Goal: Task Accomplishment & Management: Use online tool/utility

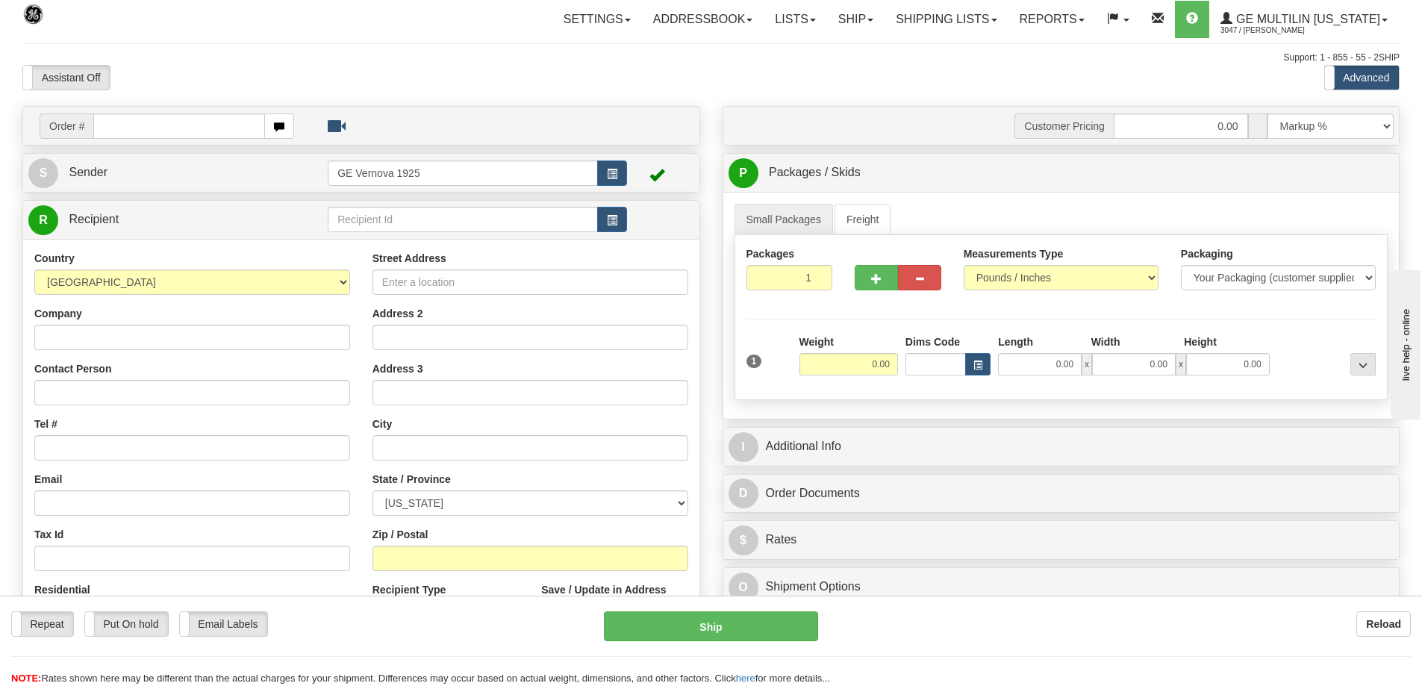
click at [104, 122] on input "text" at bounding box center [179, 125] width 172 height 25
type input "86680150"
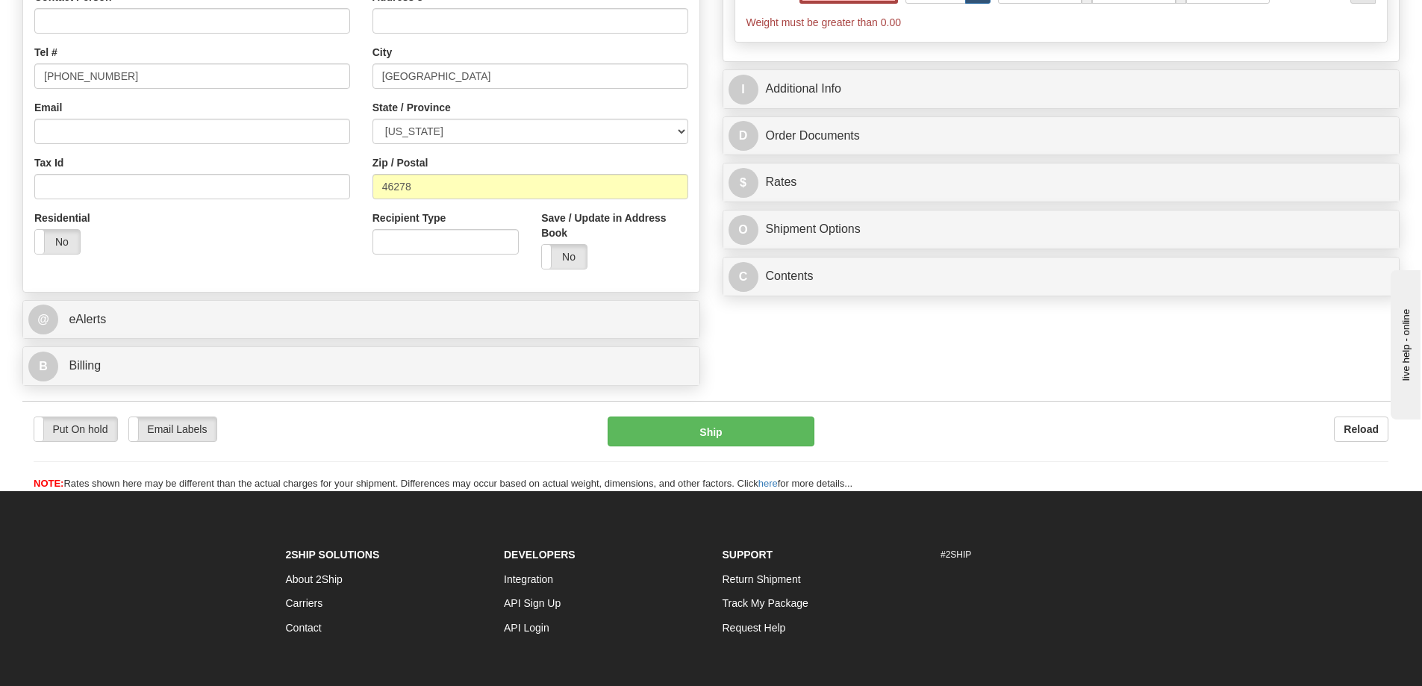
scroll to position [373, 0]
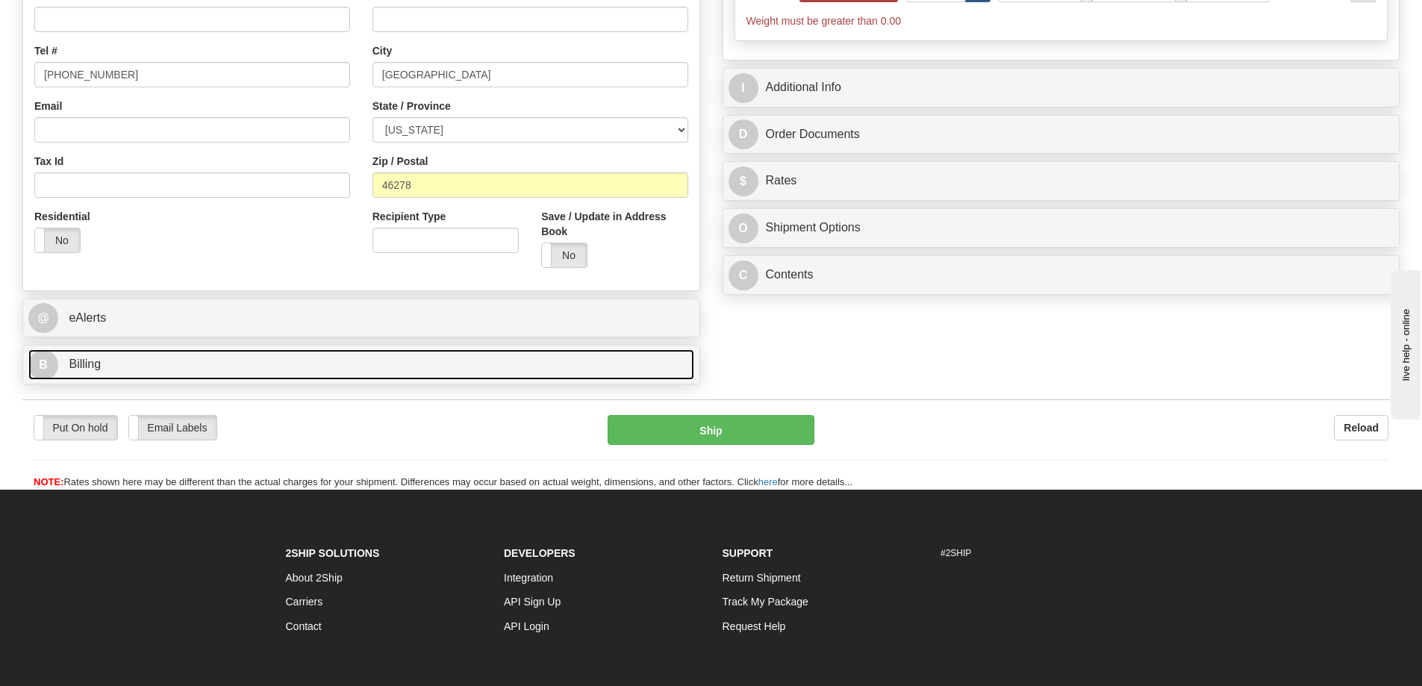
type input "0.00"
click at [142, 365] on link "B Billing" at bounding box center [361, 364] width 666 height 31
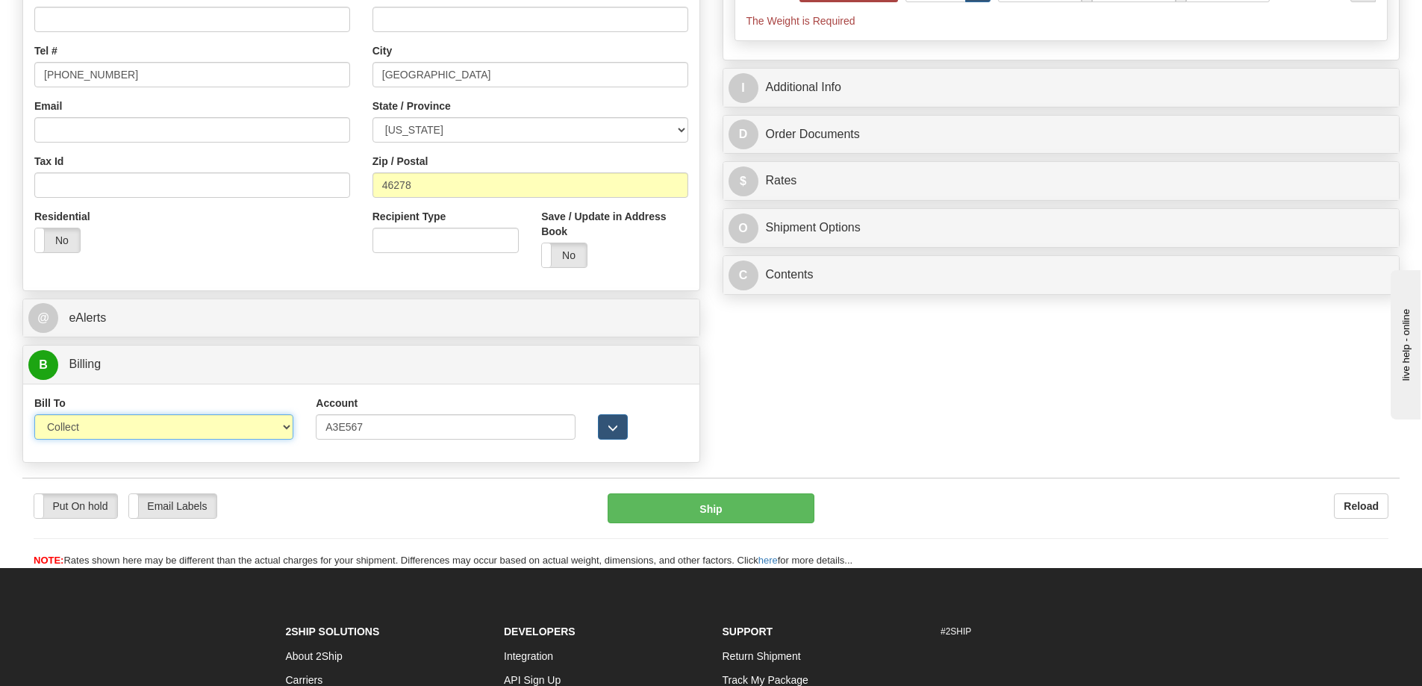
click at [287, 426] on select "Sender Recipient Third Party Collect" at bounding box center [163, 426] width 259 height 25
select select "2"
click at [34, 414] on select "Sender Recipient Third Party Collect" at bounding box center [163, 426] width 259 height 25
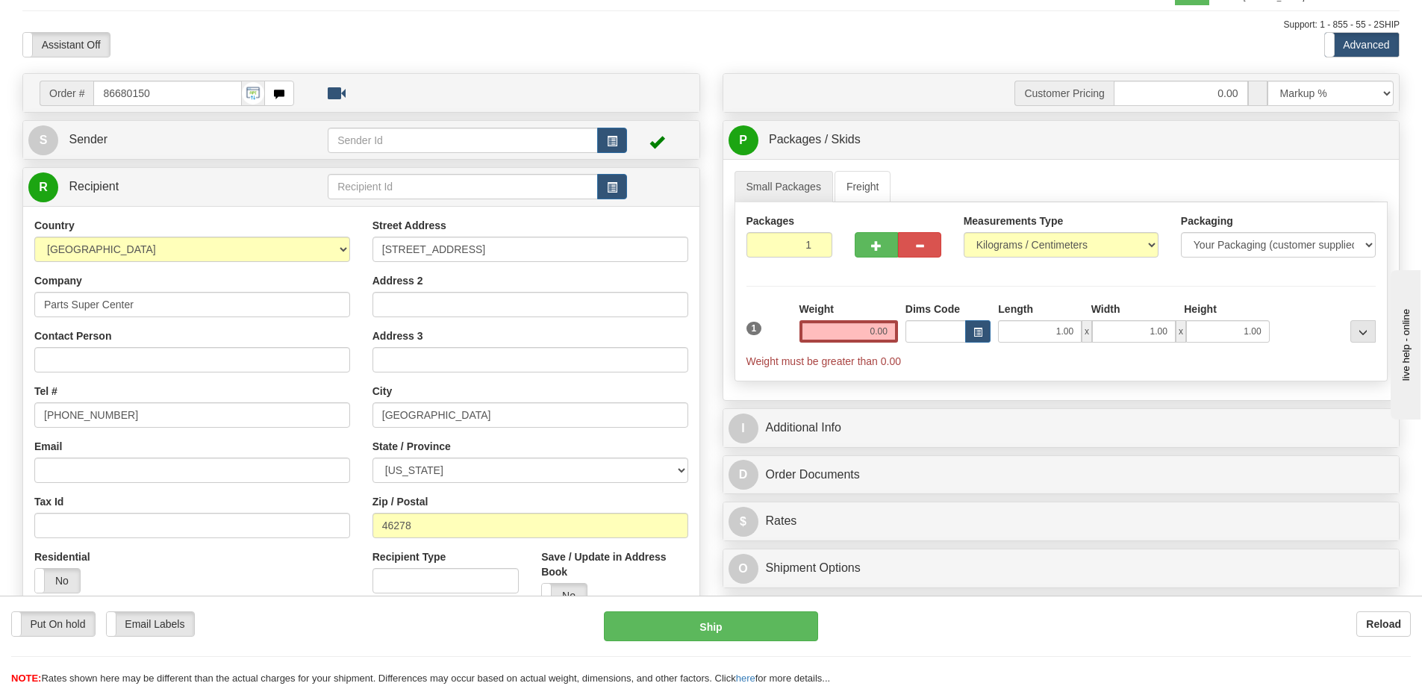
scroll to position [0, 0]
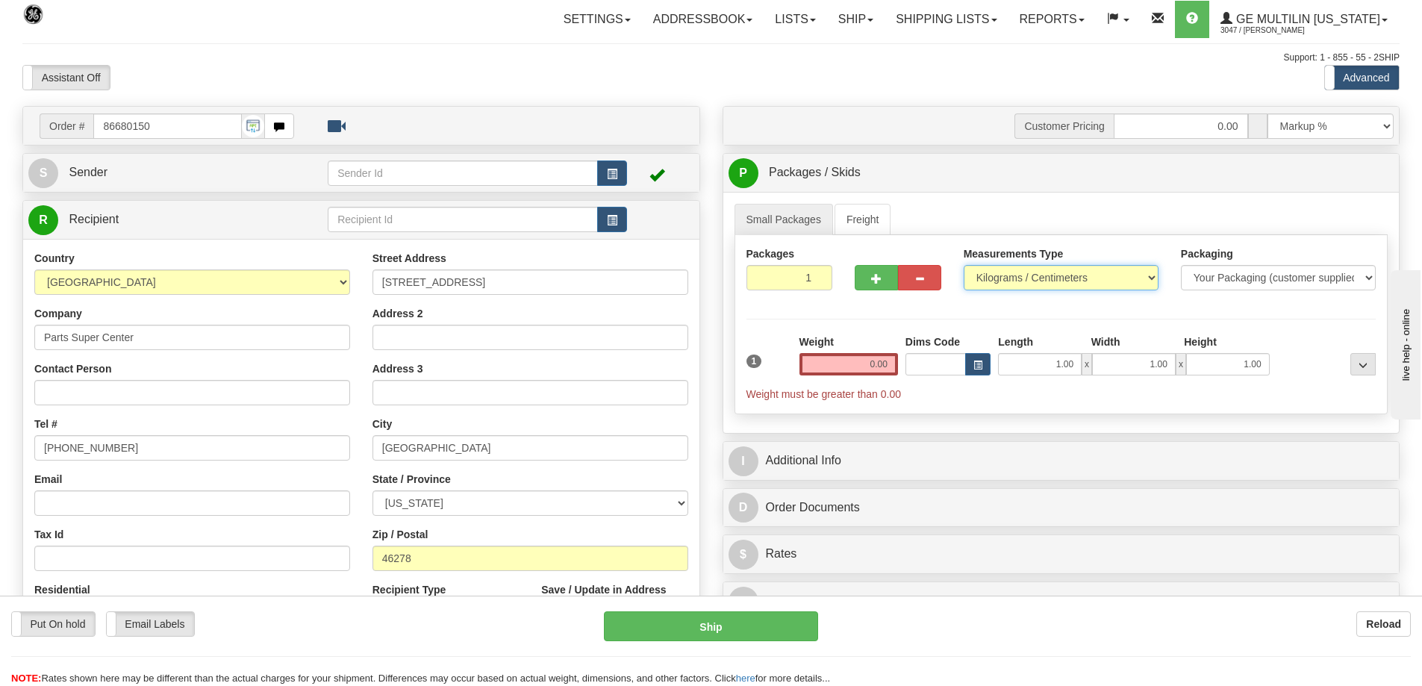
click at [1149, 279] on select "Pounds / Inches Kilograms / Centimeters" at bounding box center [1061, 277] width 195 height 25
select select "0"
click at [964, 265] on select "Pounds / Inches Kilograms / Centimeters" at bounding box center [1061, 277] width 195 height 25
click at [893, 364] on input "0.00" at bounding box center [848, 364] width 99 height 22
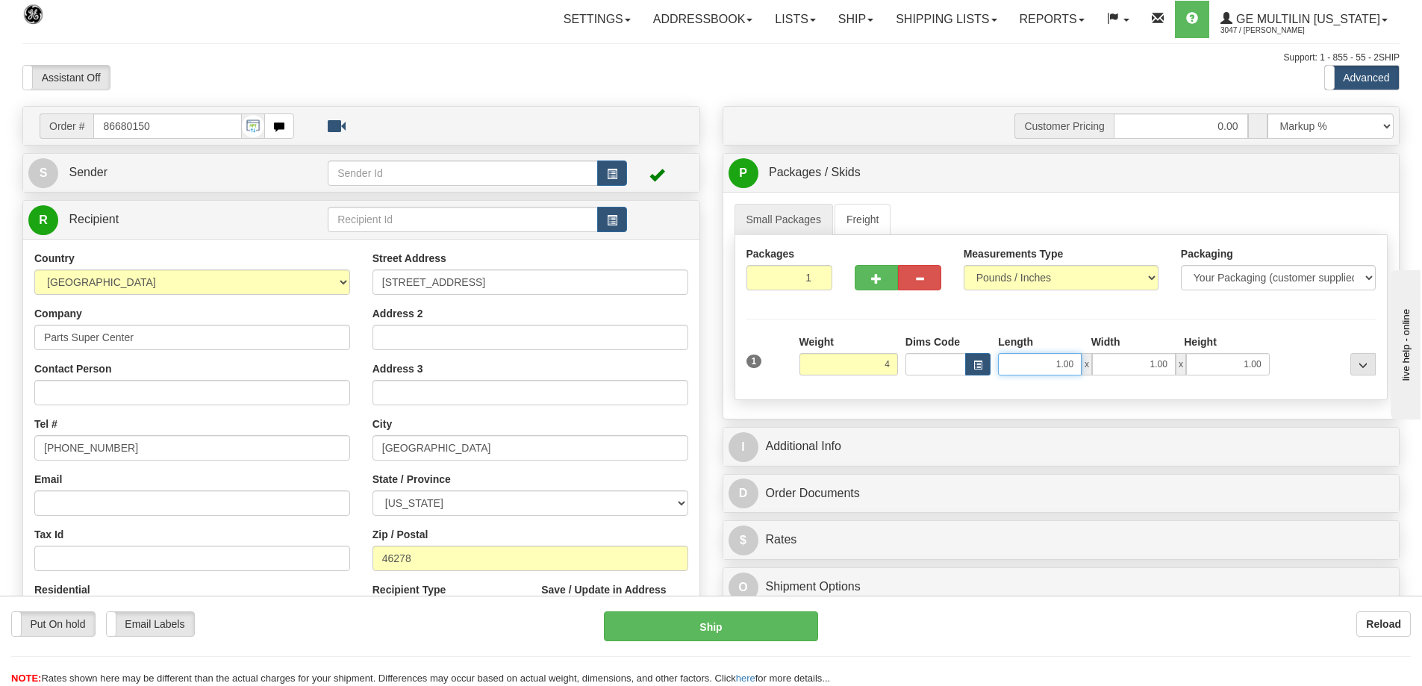
type input "4.00"
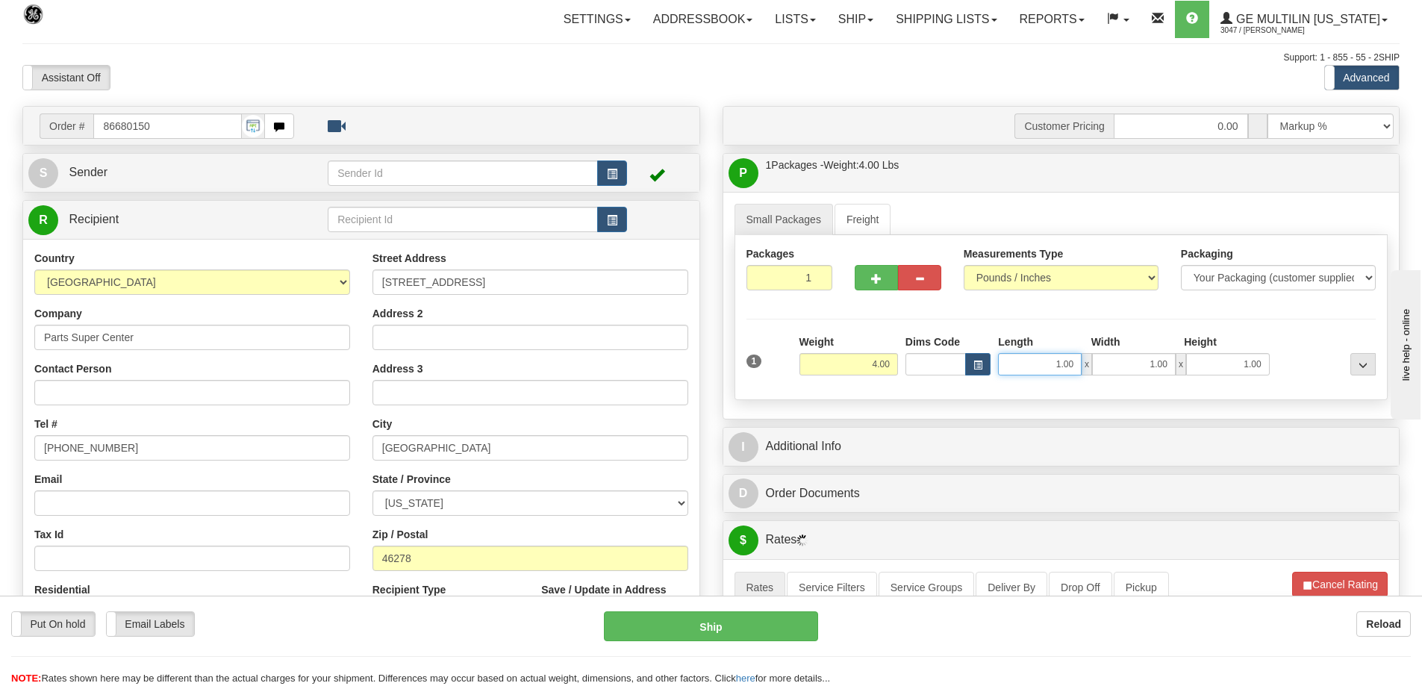
click at [1079, 361] on input "1.00" at bounding box center [1040, 364] width 84 height 22
type input "1"
type input "8.00"
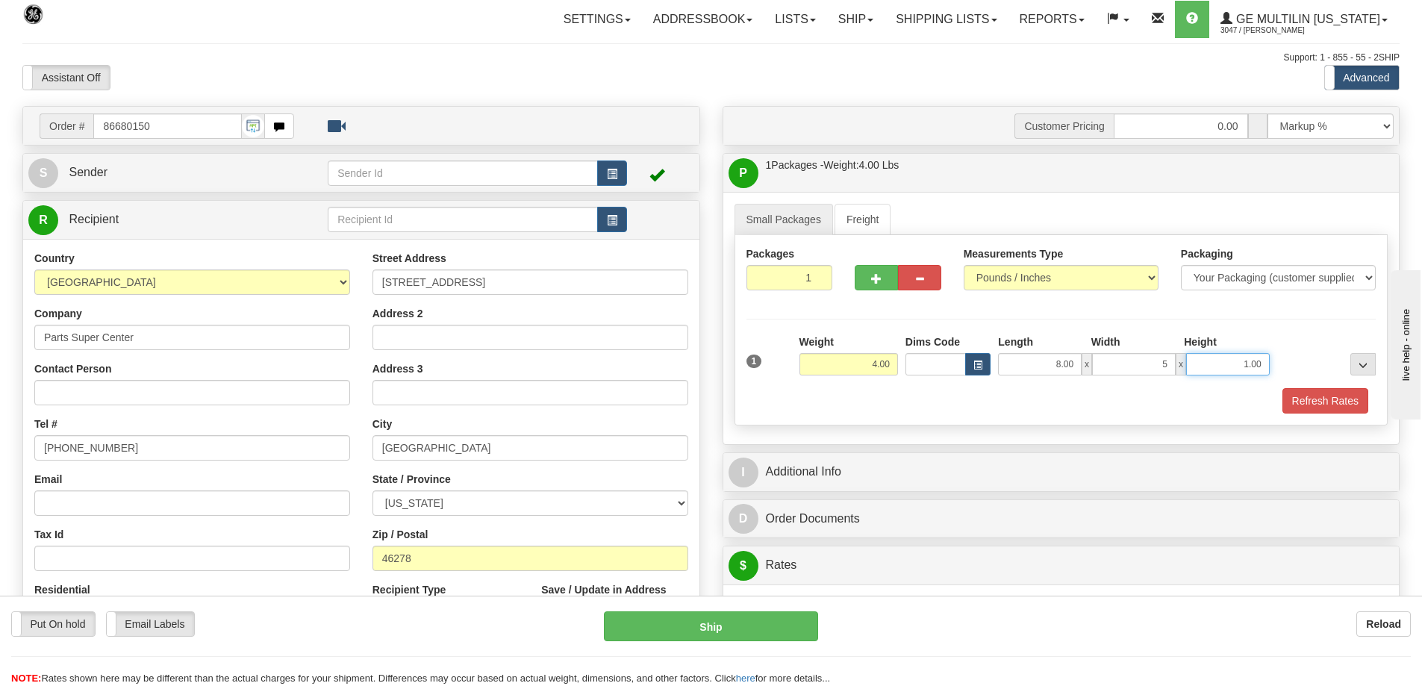
type input "5.00"
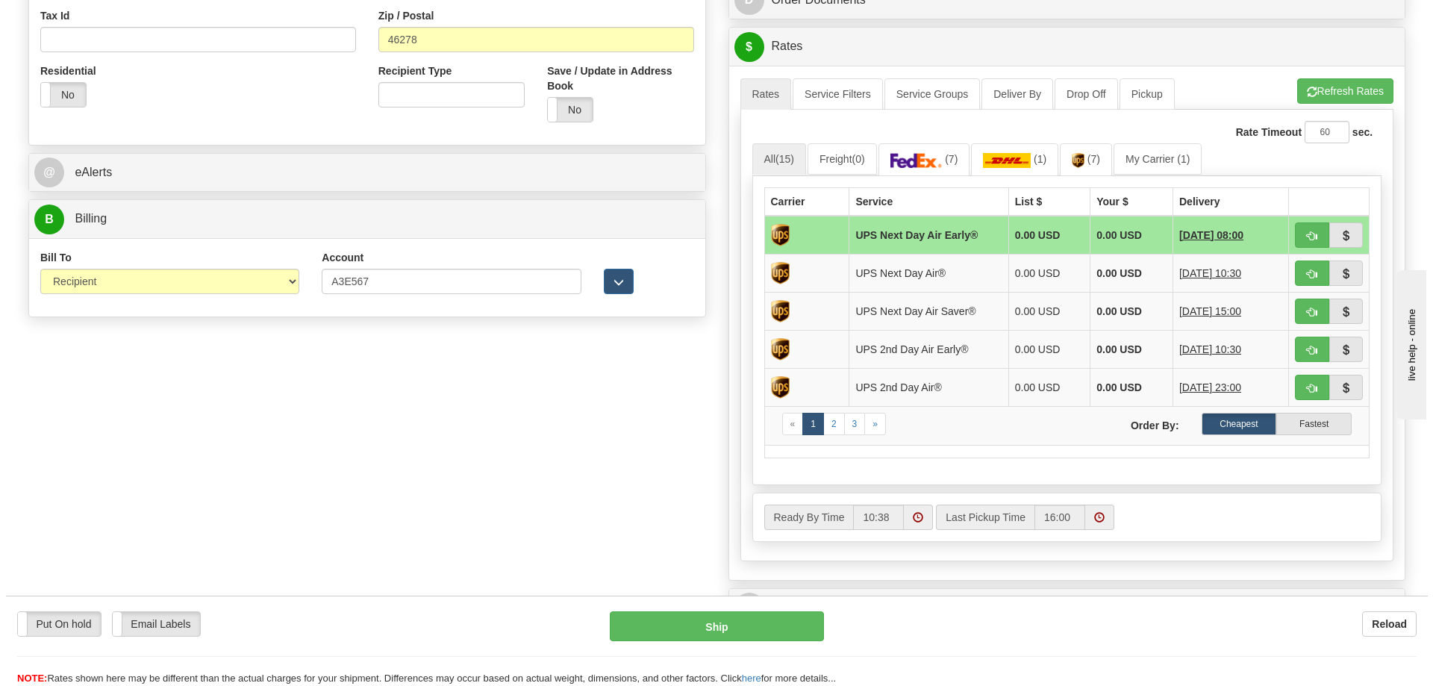
scroll to position [522, 0]
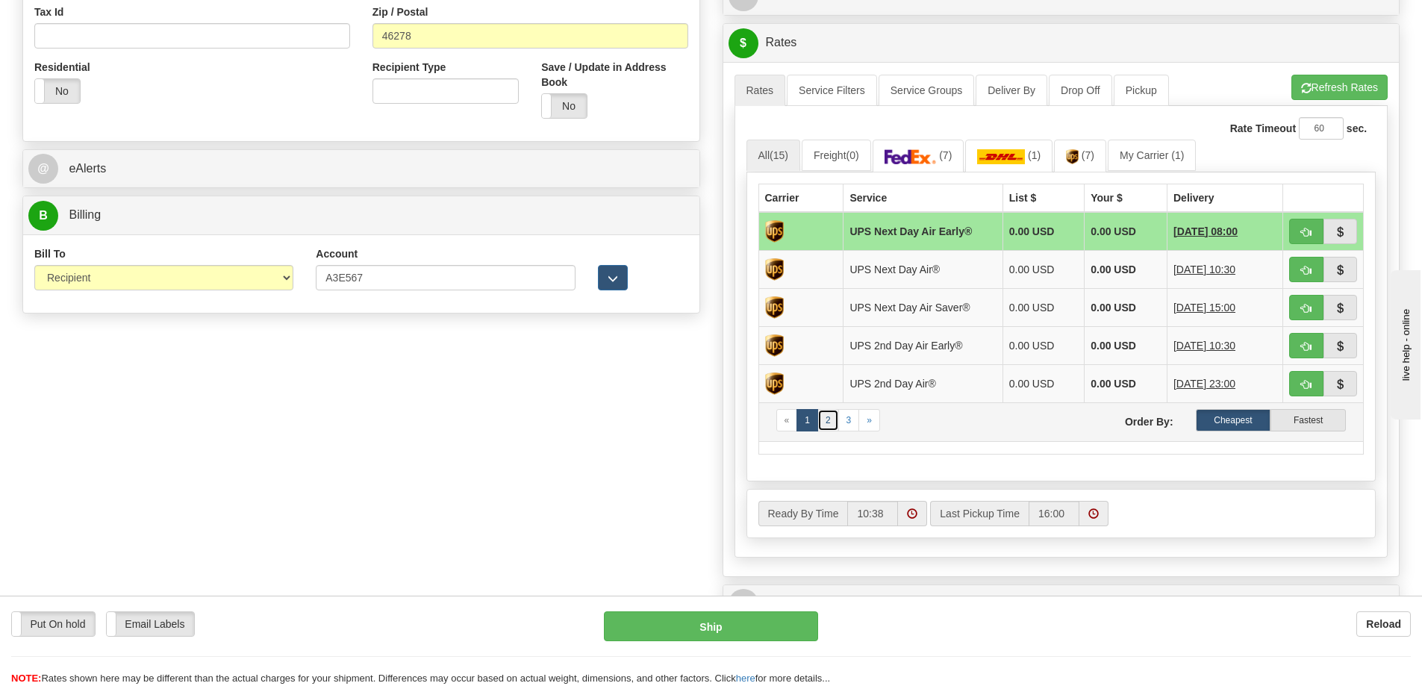
type input "5.00"
click at [829, 427] on link "2" at bounding box center [828, 420] width 22 height 22
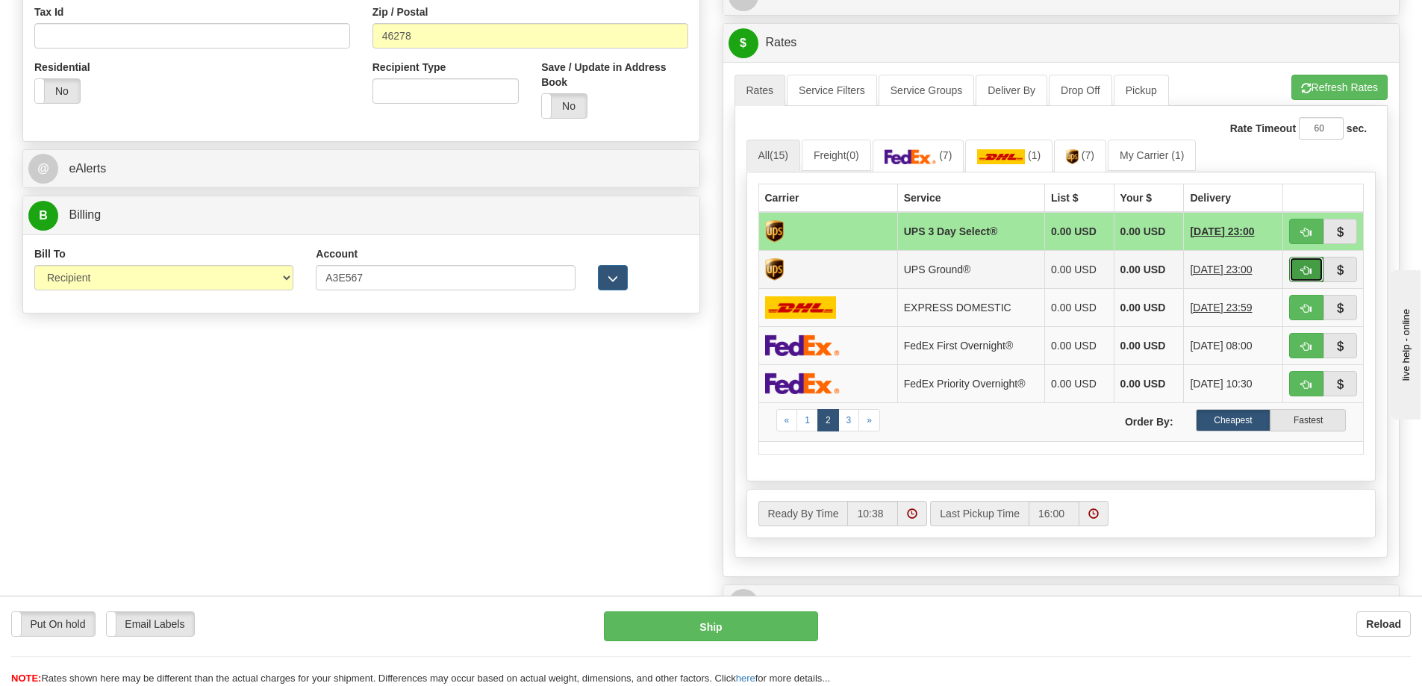
click at [1297, 268] on button "button" at bounding box center [1306, 269] width 34 height 25
type input "03"
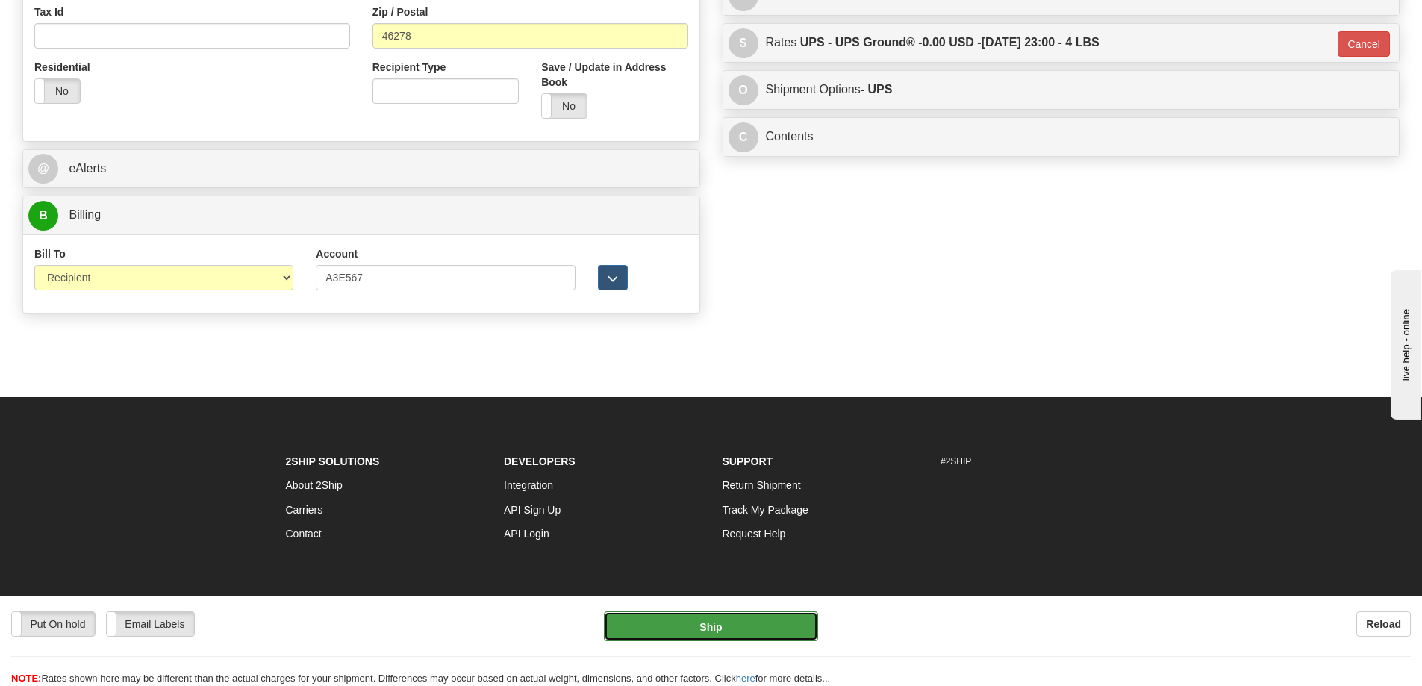
click at [736, 637] on button "Ship" at bounding box center [711, 626] width 214 height 30
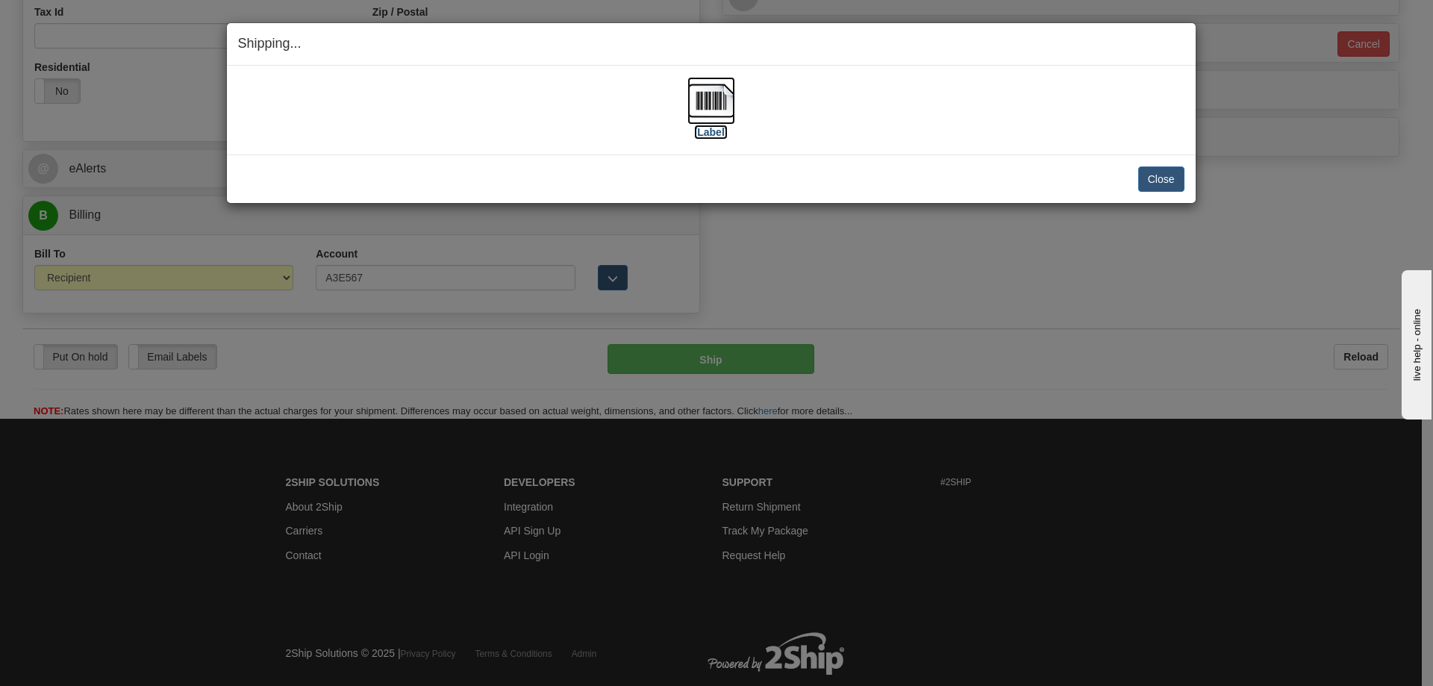
click at [714, 105] on img at bounding box center [711, 101] width 48 height 48
click at [1175, 178] on button "Close" at bounding box center [1161, 178] width 46 height 25
